Goal: Task Accomplishment & Management: Manage account settings

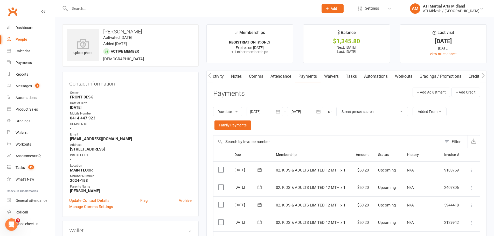
scroll to position [0, 0]
click at [33, 33] on link "Dashboard" at bounding box center [31, 28] width 48 height 12
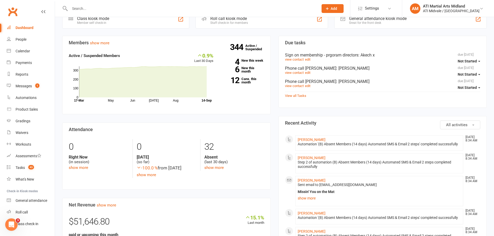
scroll to position [26, 0]
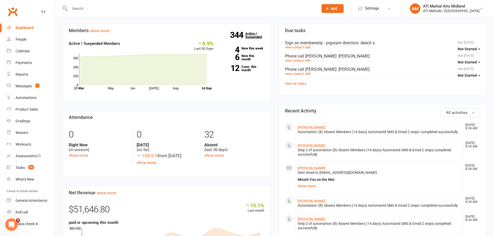
click at [247, 38] on link "344 Active / Suspended" at bounding box center [257, 35] width 23 height 15
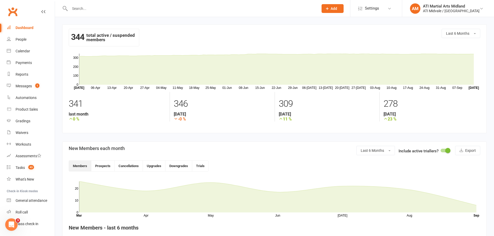
click at [22, 30] on link "Dashboard" at bounding box center [31, 28] width 48 height 12
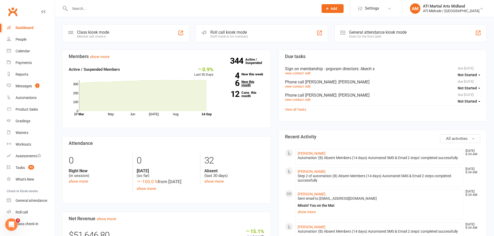
click at [242, 82] on link "6 New this month" at bounding box center [242, 83] width 43 height 7
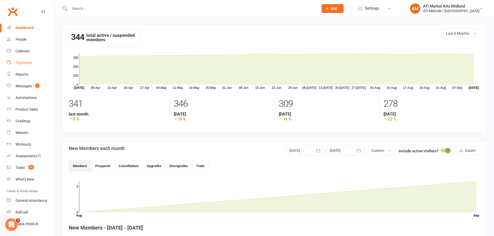
click at [24, 66] on link "Payments" at bounding box center [31, 63] width 48 height 12
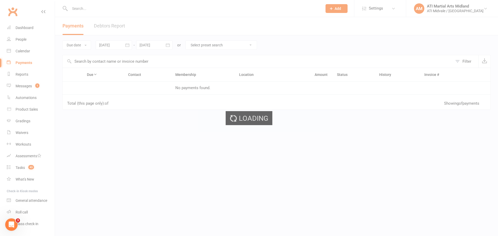
click at [118, 26] on ui-view "Prospect Member Non-attending contact Class / event Appointment Grading event T…" at bounding box center [249, 89] width 498 height 176
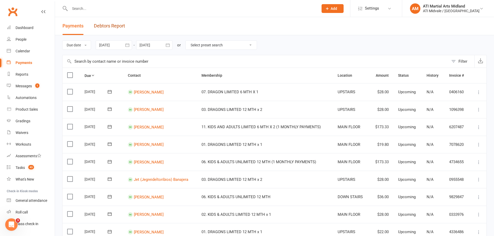
click at [118, 26] on link "Debtors Report" at bounding box center [109, 26] width 31 height 18
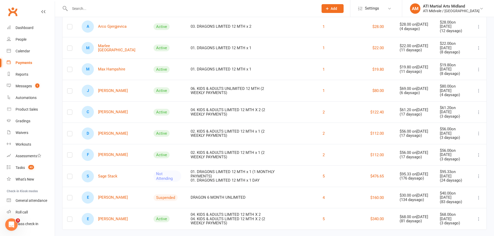
scroll to position [78, 0]
